Goal: Transaction & Acquisition: Purchase product/service

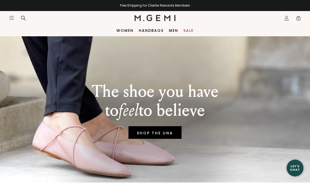
click at [294, 103] on div "The shoe you have to feel to believe SHOP THE UNA" at bounding box center [155, 109] width 289 height 146
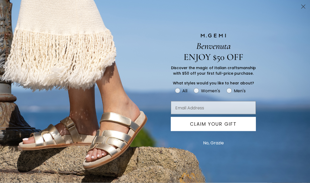
click at [215, 149] on button "No, Grazie" at bounding box center [213, 142] width 26 height 13
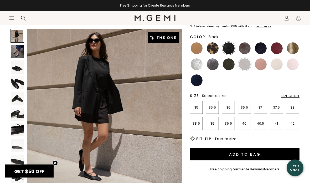
scroll to position [60, 0]
click at [216, 124] on p "39" at bounding box center [212, 123] width 12 height 4
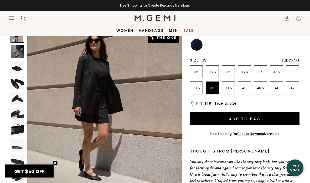
scroll to position [92, 0]
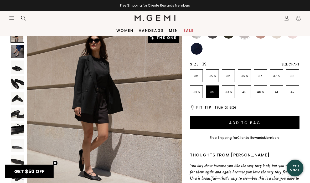
click at [129, 28] on link "Women" at bounding box center [124, 30] width 17 height 4
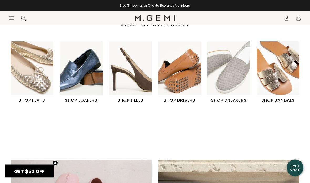
scroll to position [179, 0]
click at [40, 100] on h1 "SHOP FLATS" at bounding box center [32, 100] width 43 height 6
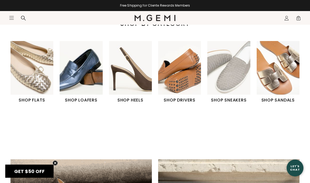
scroll to position [200, 0]
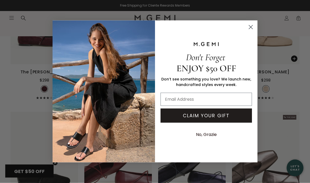
scroll to position [820, 0]
click at [250, 30] on circle "Close dialog" at bounding box center [250, 27] width 9 height 9
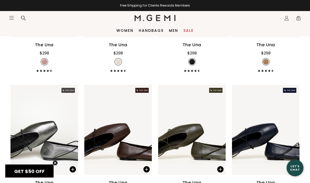
scroll to position [1101, 0]
